Goal: Browse casually

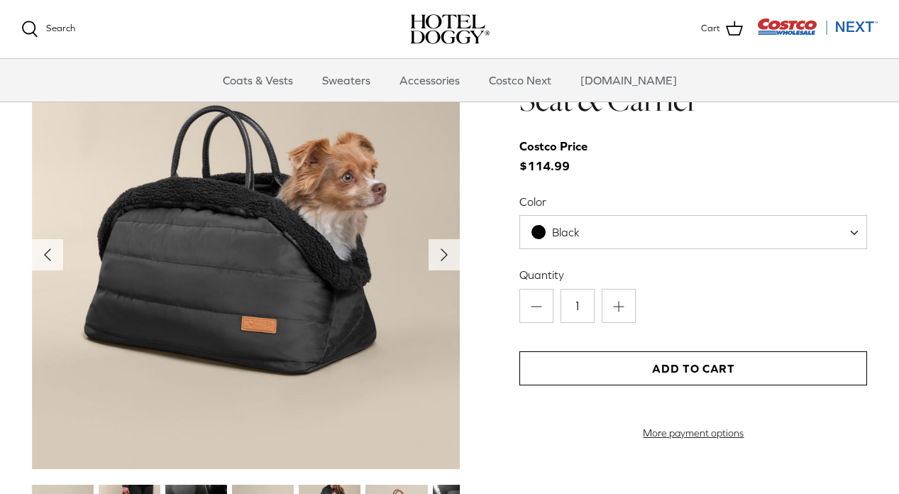
scroll to position [1402, 0]
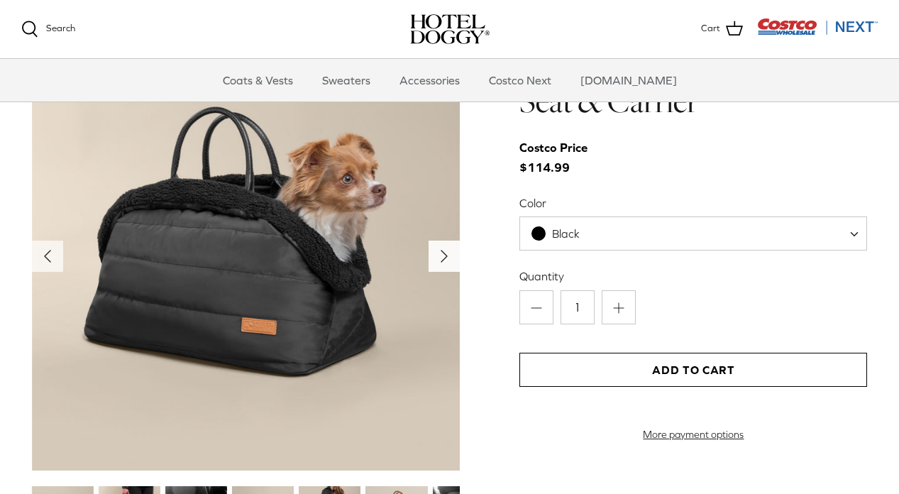
click at [442, 258] on polyline "Next" at bounding box center [445, 256] width 6 height 11
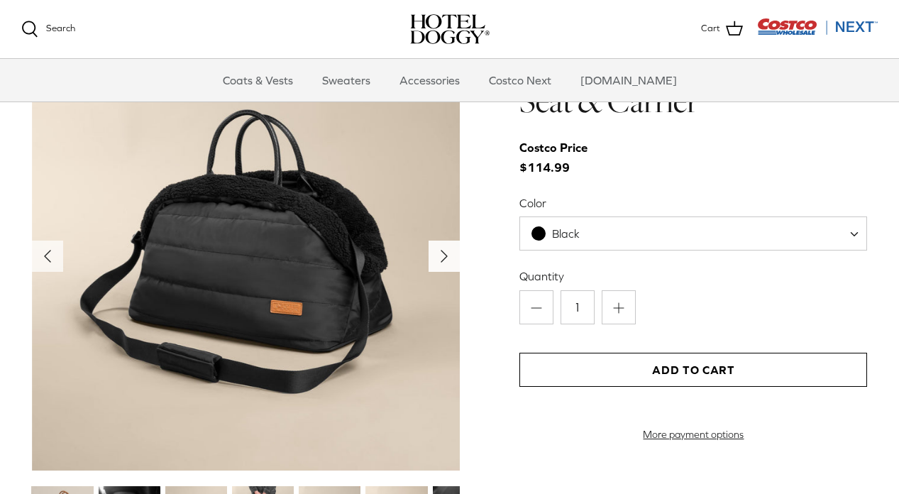
click at [442, 258] on polyline "Next" at bounding box center [445, 256] width 6 height 11
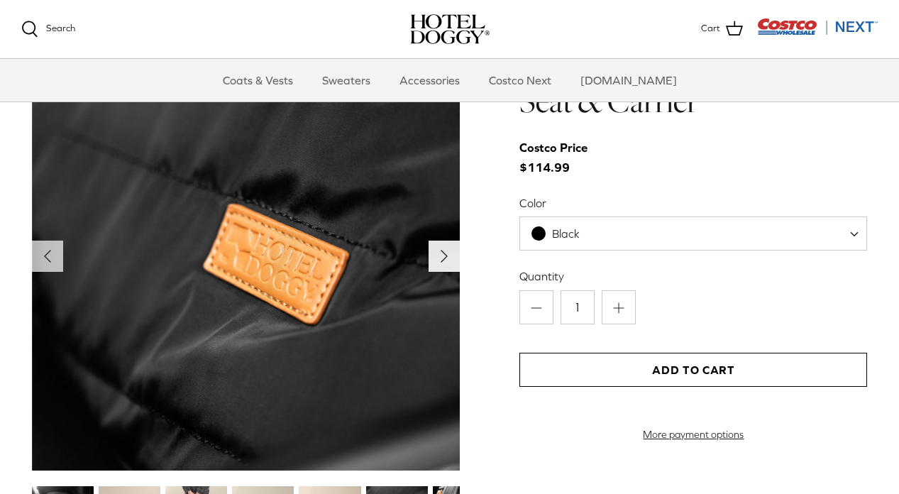
click at [442, 258] on polyline "Next" at bounding box center [445, 256] width 6 height 11
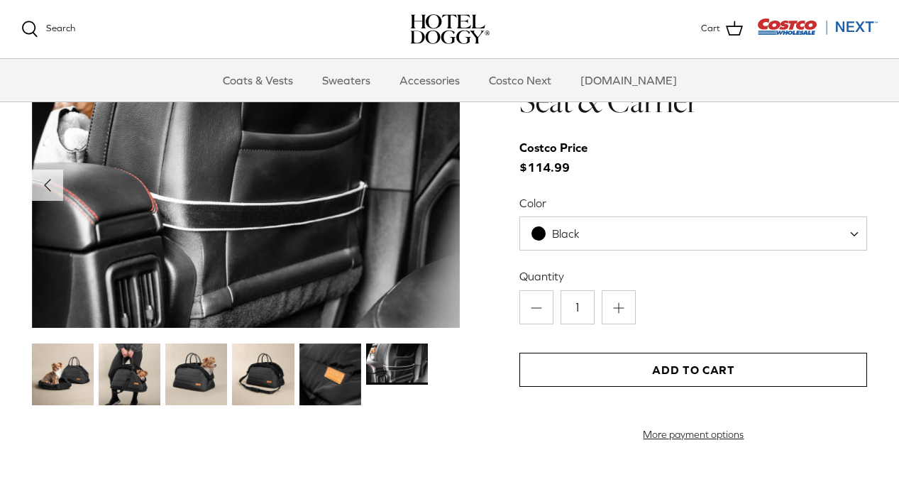
click at [442, 258] on img at bounding box center [246, 185] width 429 height 286
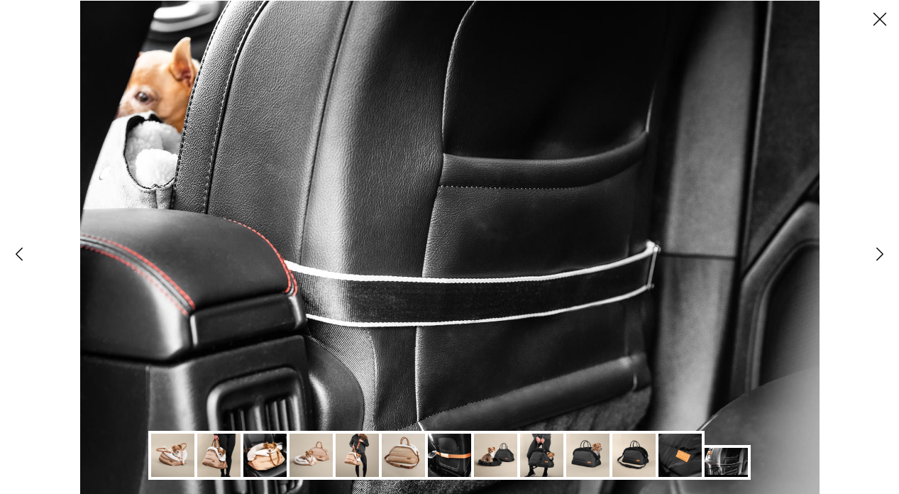
click at [876, 255] on icon "Right" at bounding box center [880, 254] width 24 height 24
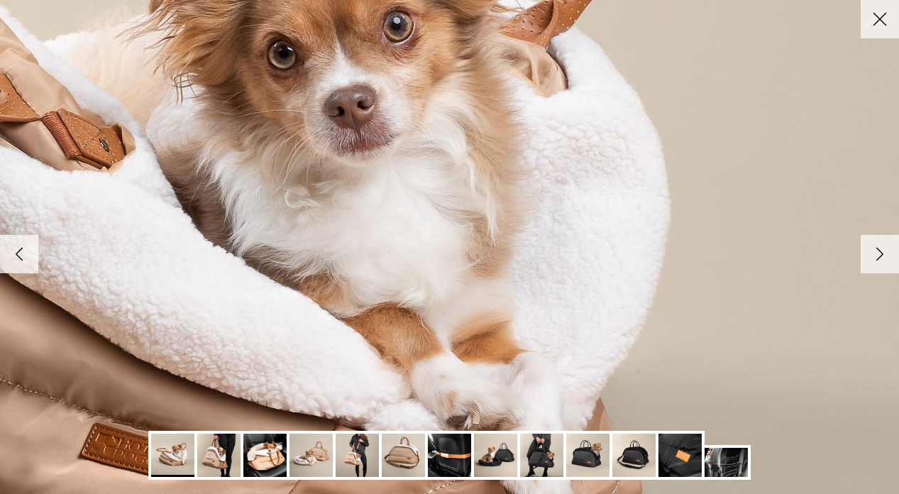
click at [881, 253] on polyline at bounding box center [880, 254] width 6 height 12
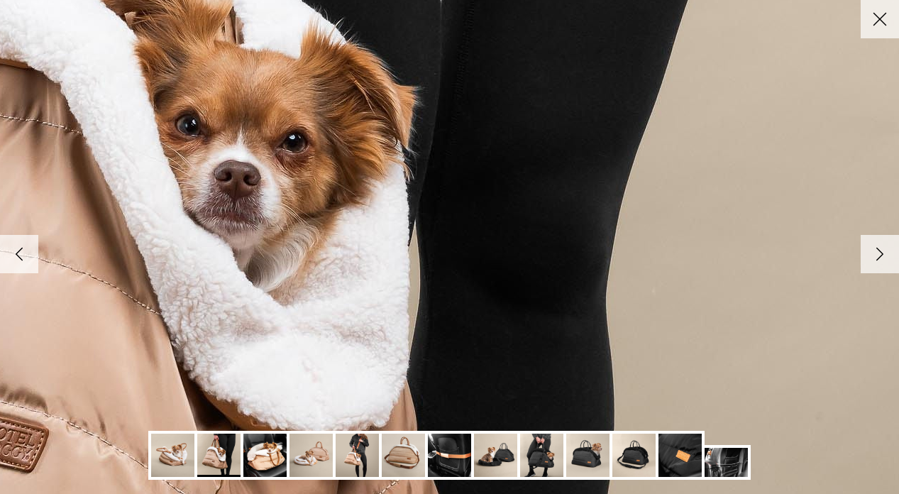
click at [881, 253] on polyline at bounding box center [880, 254] width 6 height 12
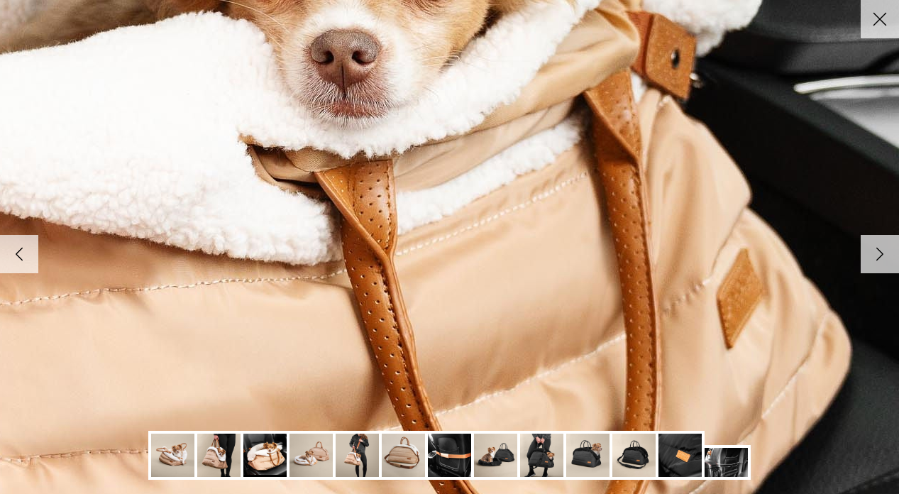
click at [881, 258] on icon "Right" at bounding box center [880, 254] width 24 height 24
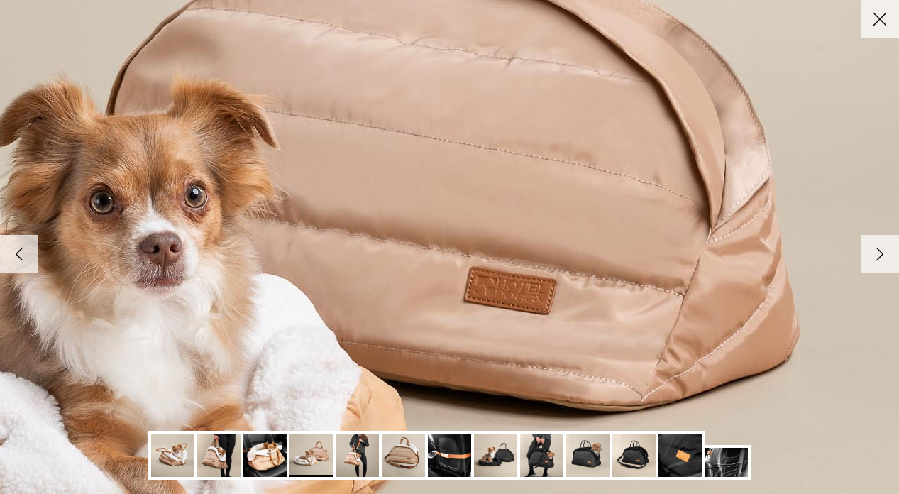
click at [871, 256] on icon "Right" at bounding box center [880, 254] width 24 height 24
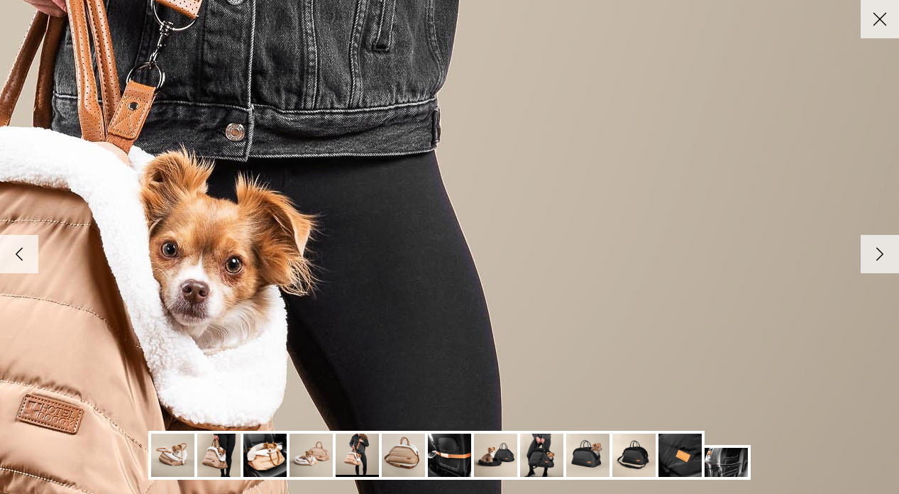
click at [883, 256] on icon "Right" at bounding box center [880, 254] width 24 height 24
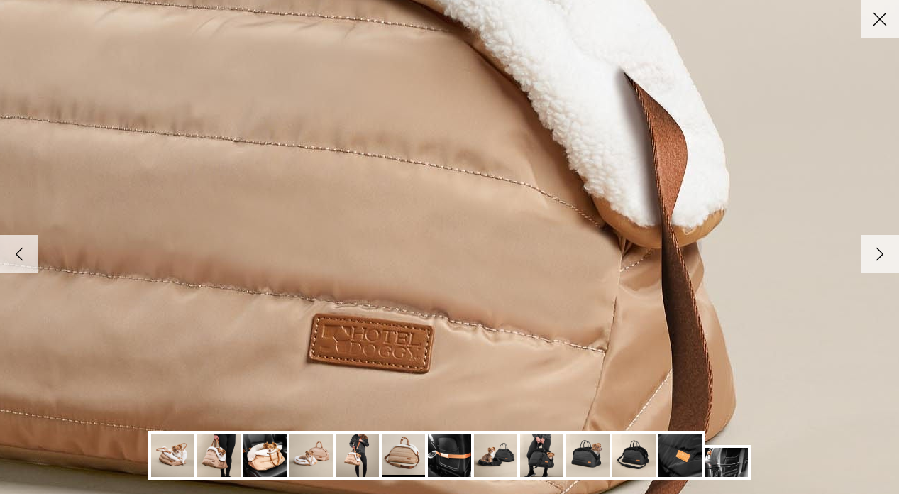
click at [878, 255] on polyline at bounding box center [880, 254] width 6 height 12
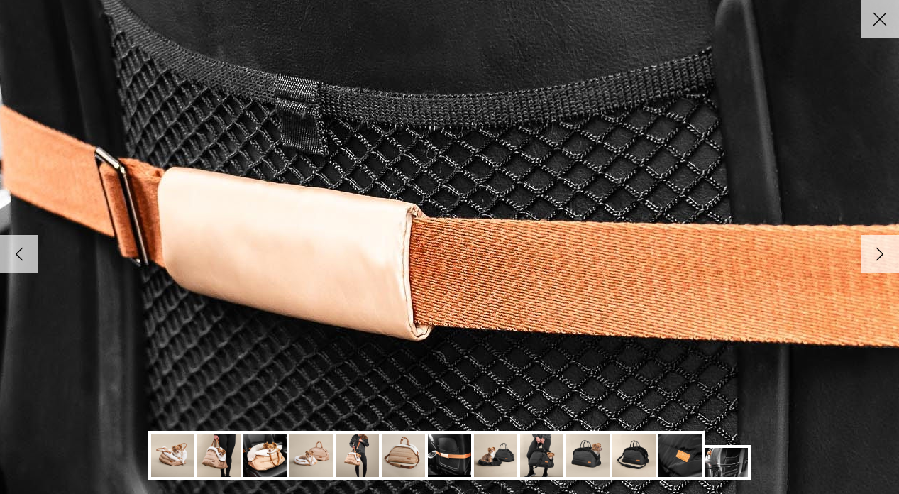
click at [878, 255] on polyline at bounding box center [880, 254] width 6 height 12
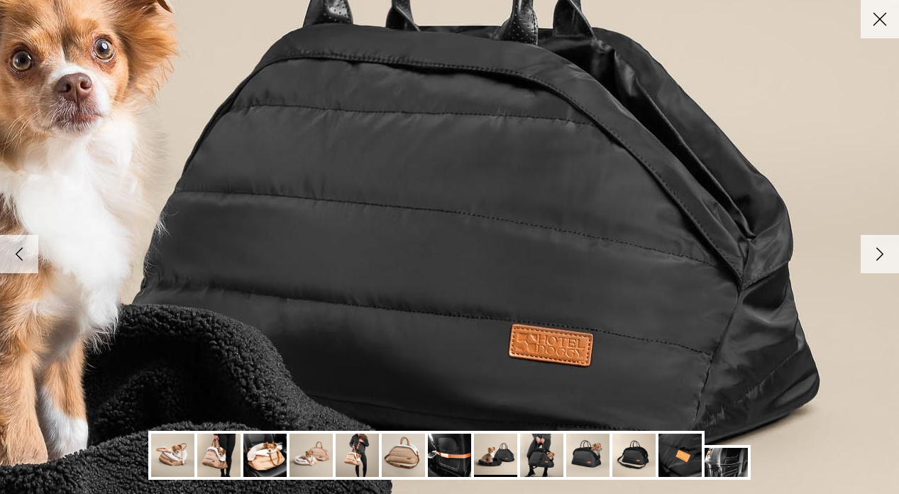
click at [880, 253] on polyline at bounding box center [880, 254] width 6 height 12
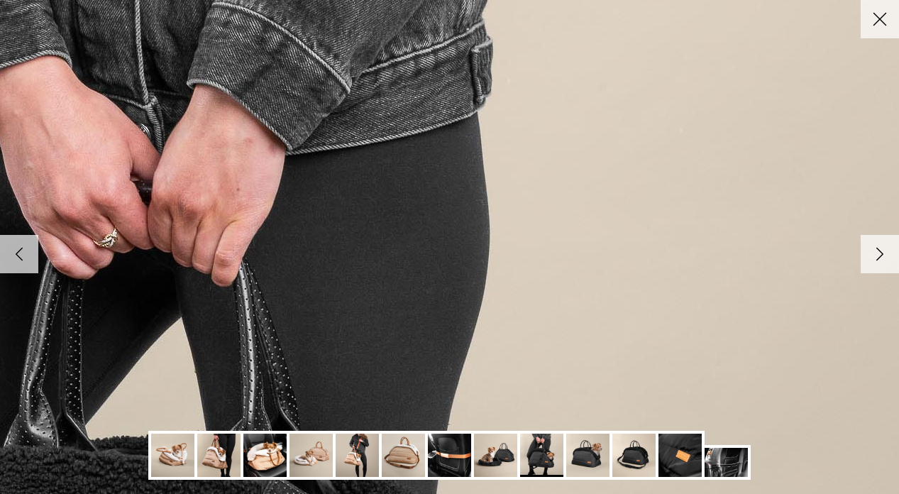
click at [877, 25] on icon "Close" at bounding box center [880, 19] width 24 height 24
